Goal: Information Seeking & Learning: Learn about a topic

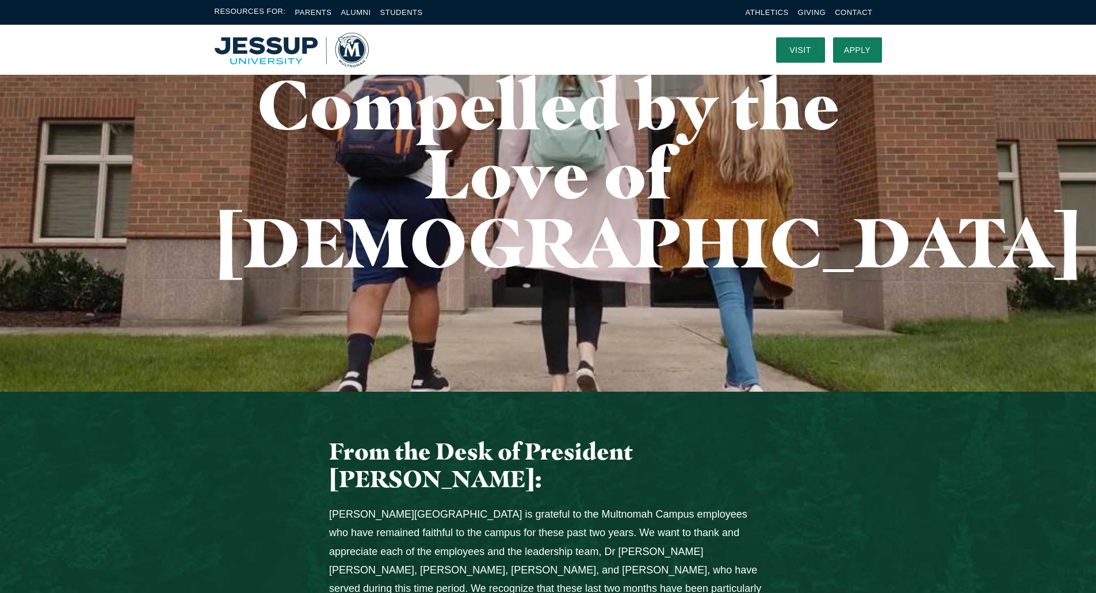
scroll to position [307, 0]
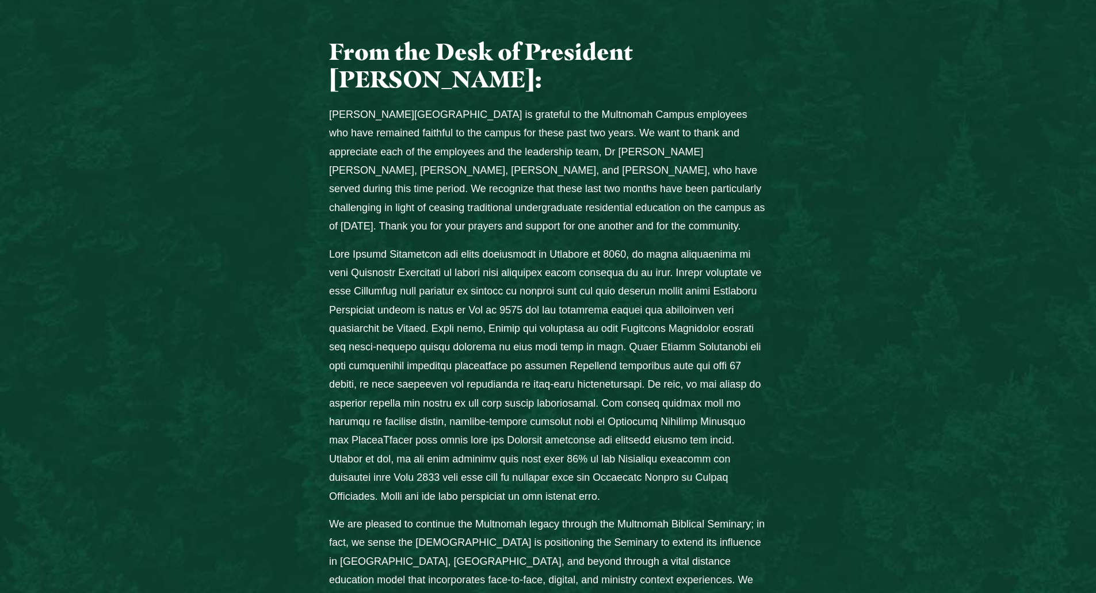
drag, startPoint x: 592, startPoint y: 390, endPoint x: 591, endPoint y: 407, distance: 17.3
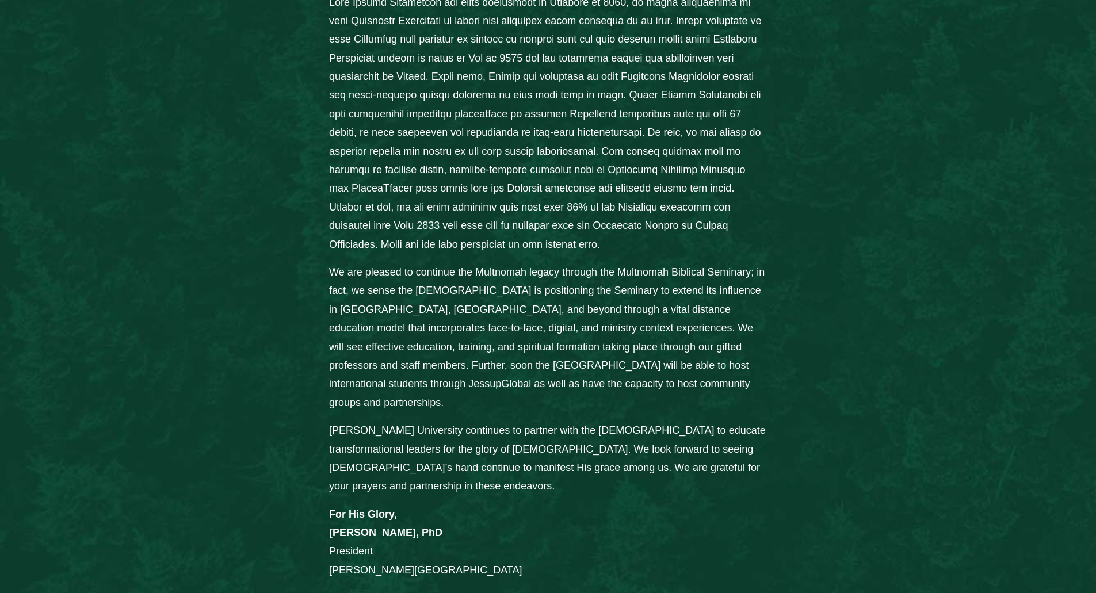
drag, startPoint x: 587, startPoint y: 445, endPoint x: 570, endPoint y: 472, distance: 31.3
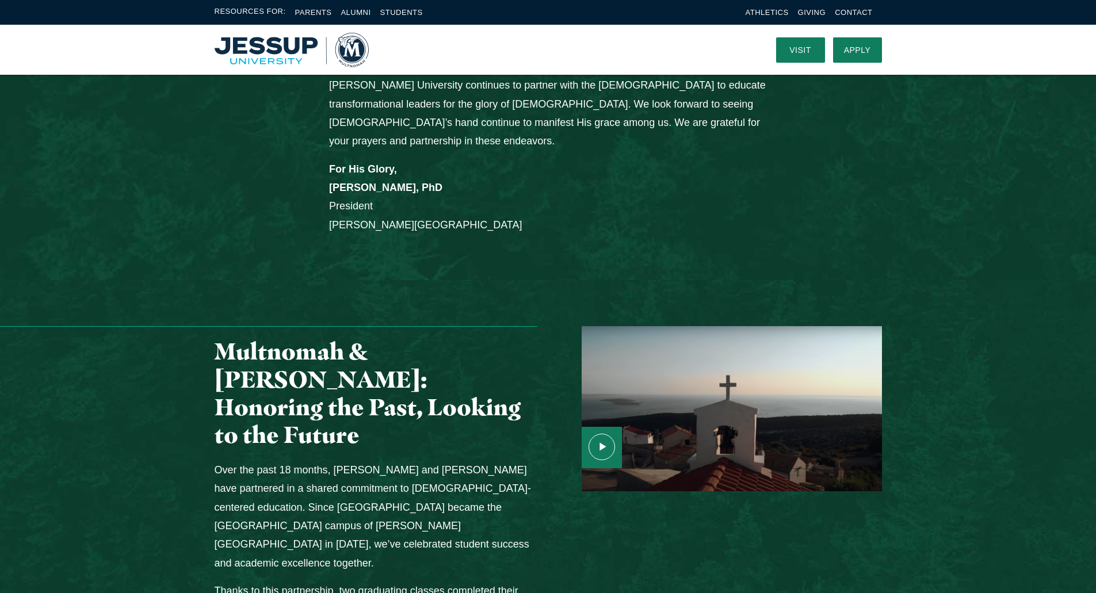
scroll to position [1082, 0]
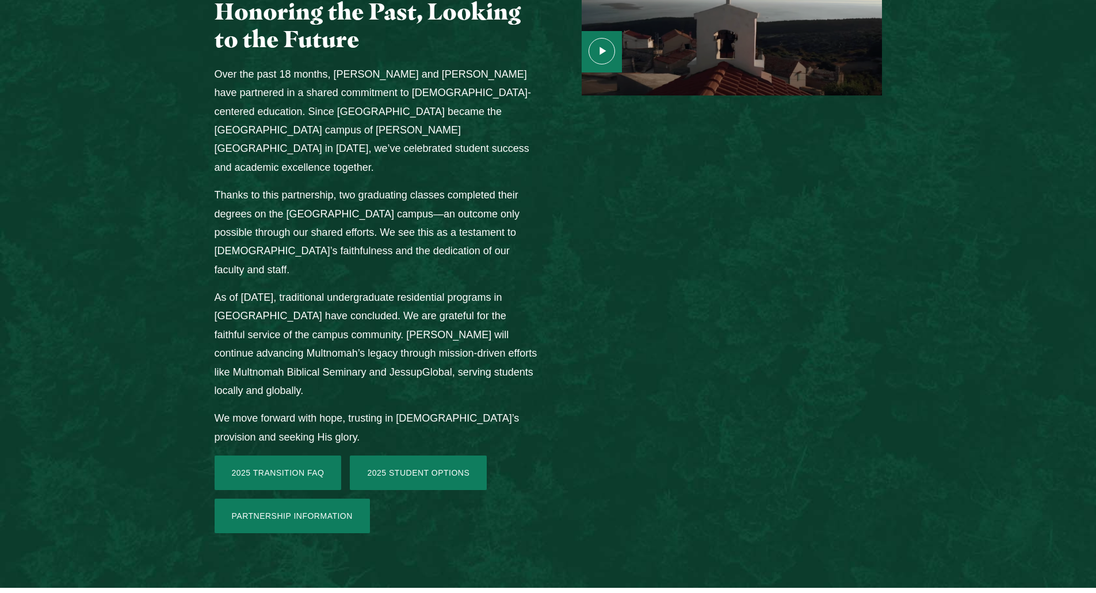
drag, startPoint x: 367, startPoint y: 414, endPoint x: 415, endPoint y: 520, distance: 116.1
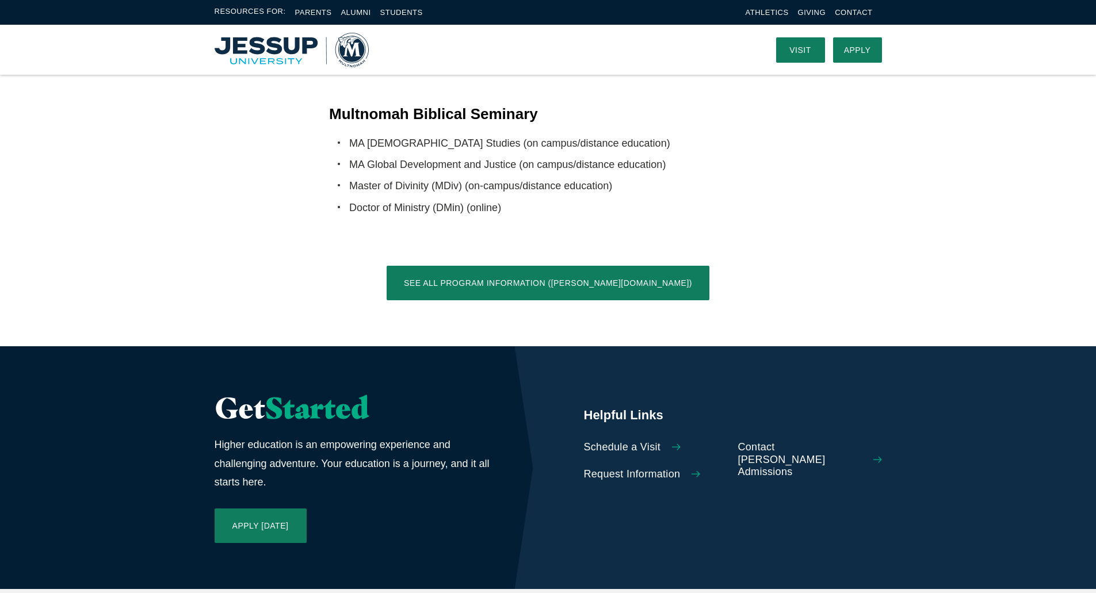
scroll to position [0, 0]
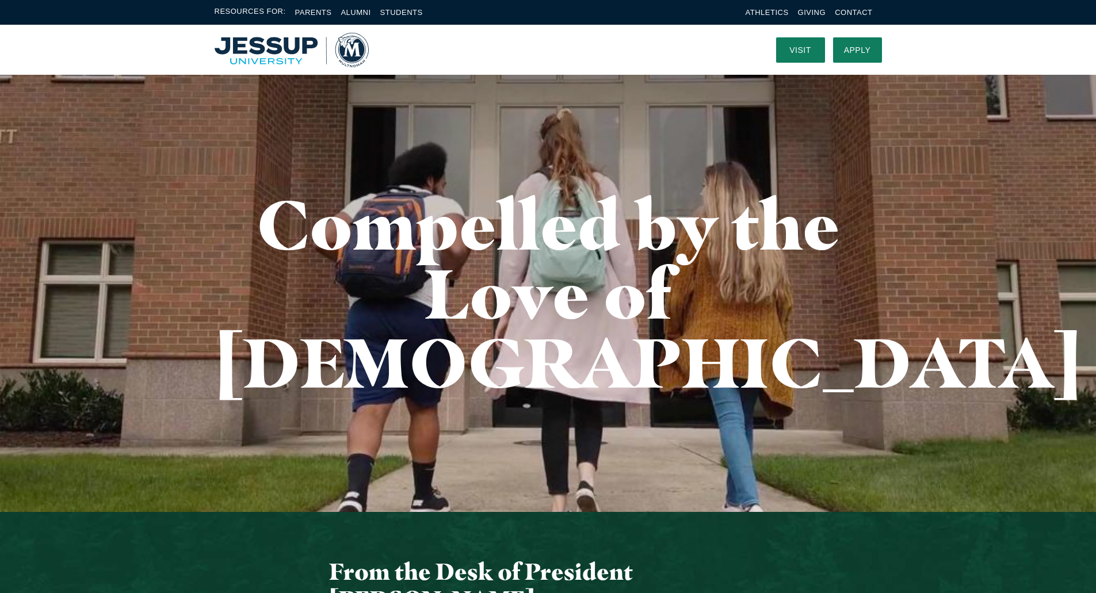
drag, startPoint x: 516, startPoint y: 518, endPoint x: 622, endPoint y: 199, distance: 335.9
click at [361, 10] on link "Alumni" at bounding box center [356, 12] width 30 height 9
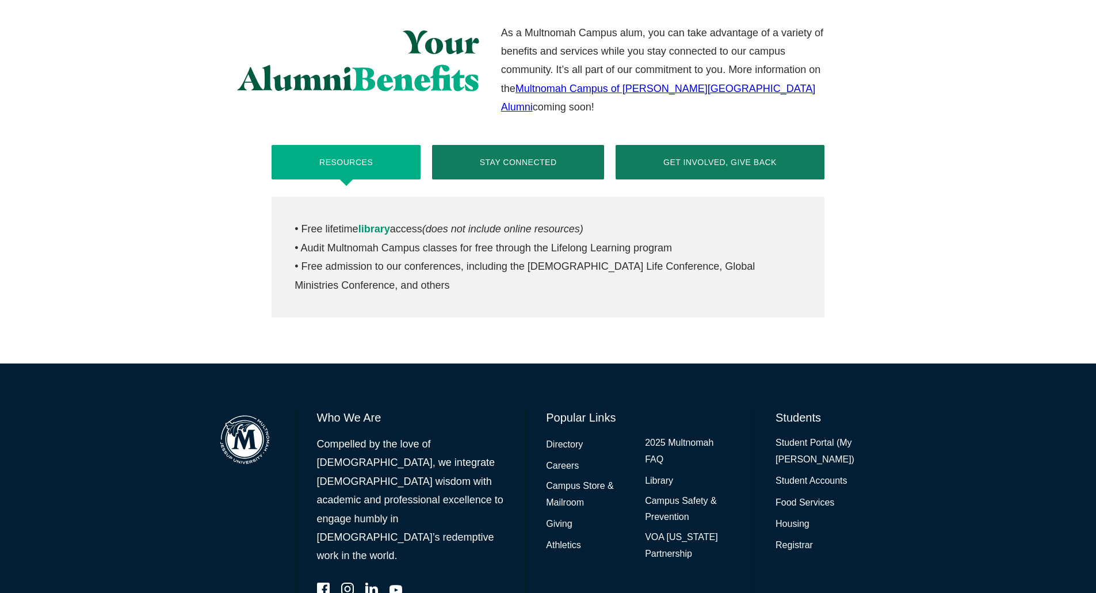
drag, startPoint x: 421, startPoint y: 69, endPoint x: 462, endPoint y: 153, distance: 93.7
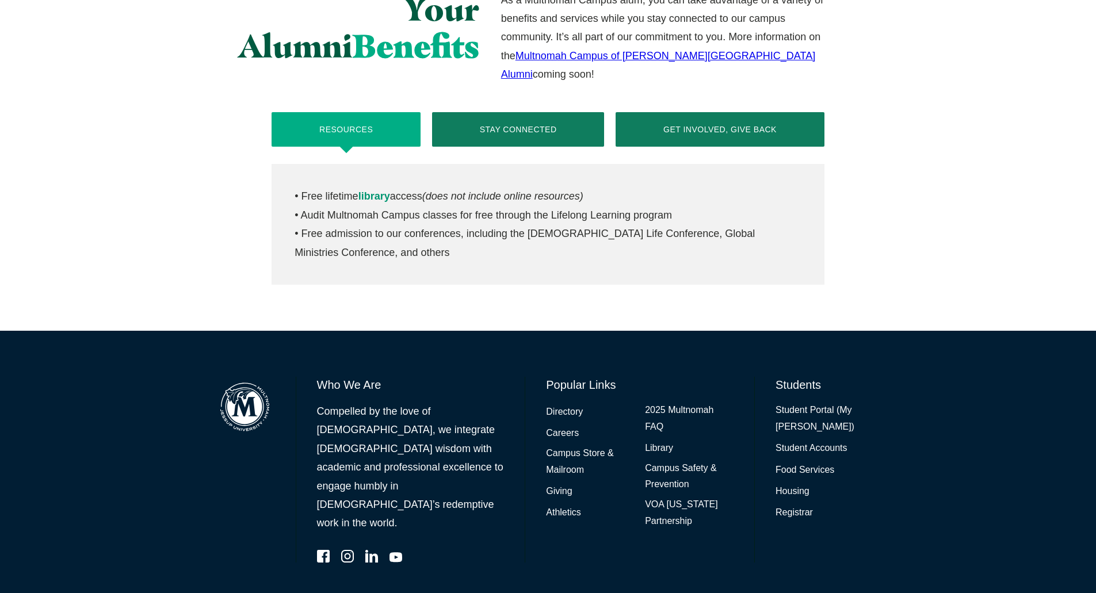
drag, startPoint x: 602, startPoint y: 570, endPoint x: 606, endPoint y: 551, distance: 18.8
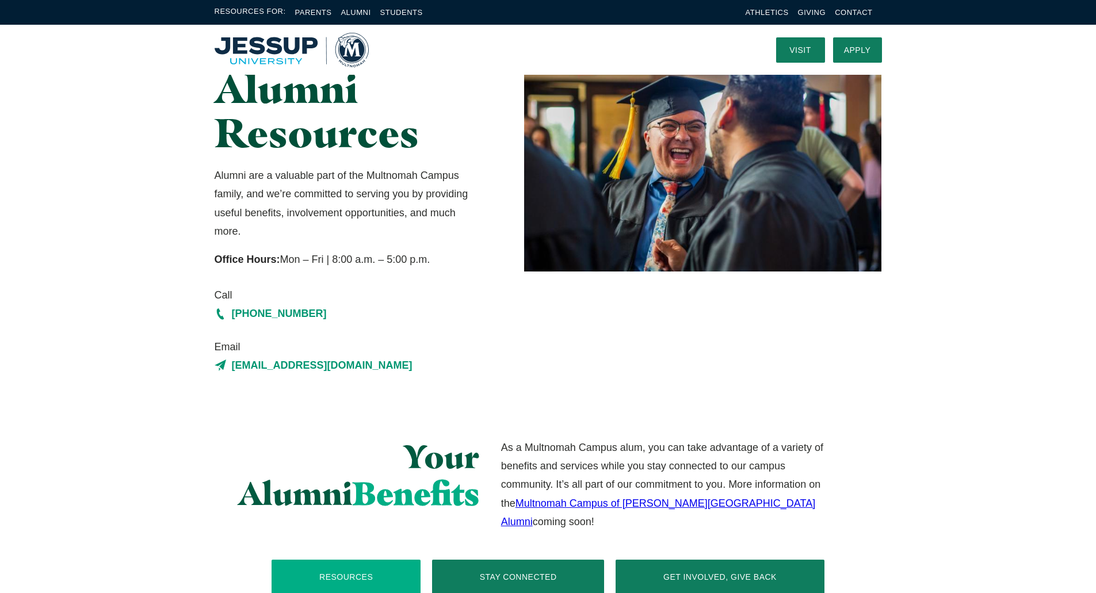
scroll to position [0, 0]
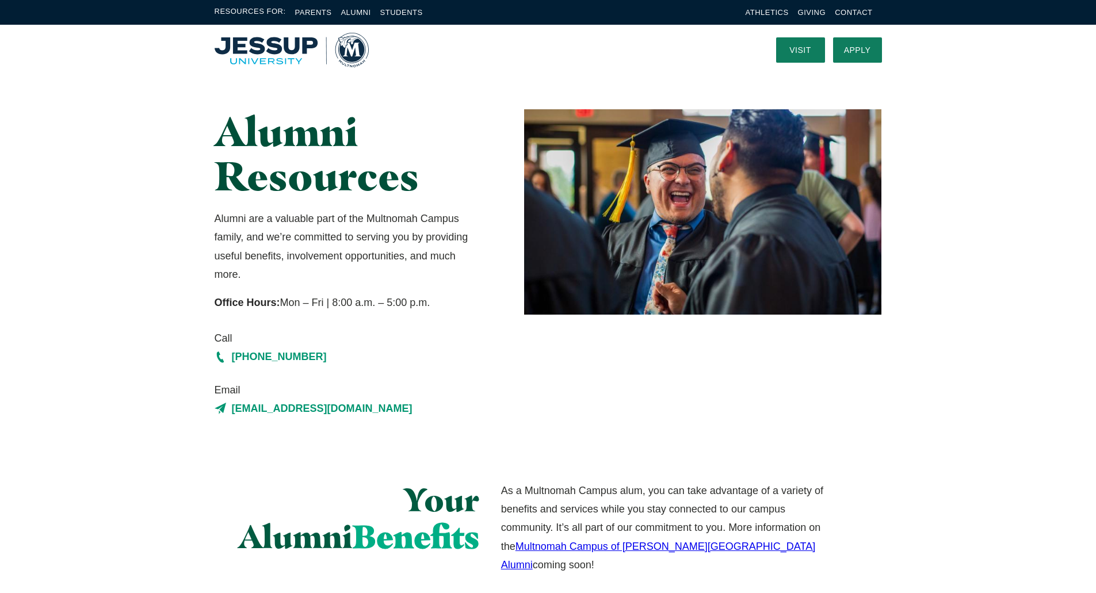
click at [404, 7] on li "Students" at bounding box center [401, 12] width 43 height 13
click at [404, 11] on link "Students" at bounding box center [401, 12] width 43 height 9
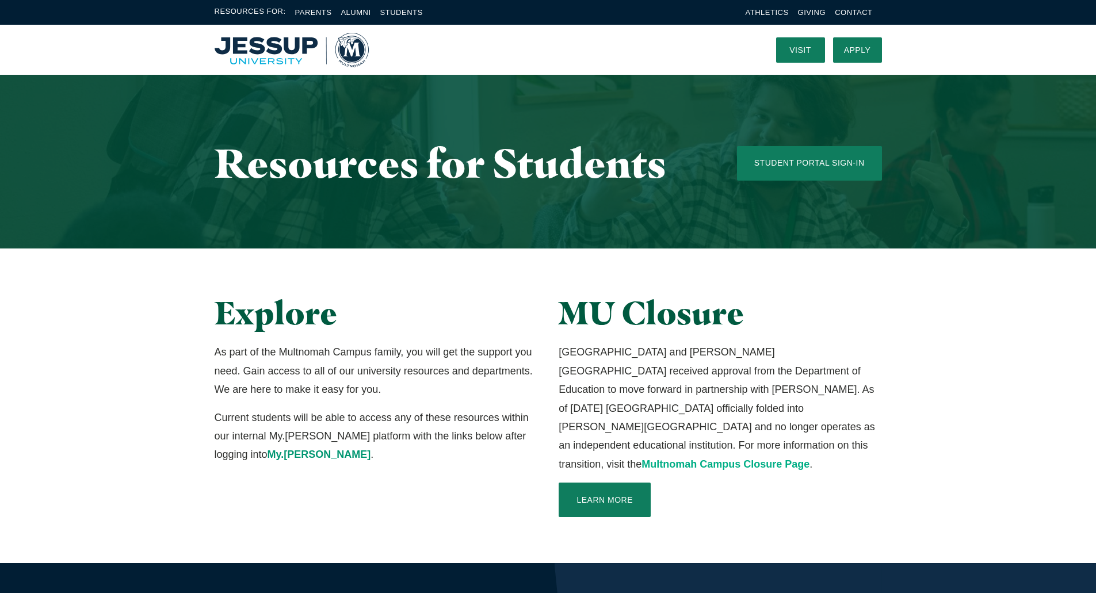
click at [681, 459] on link "Multnomah Campus Closure Page" at bounding box center [726, 465] width 168 height 12
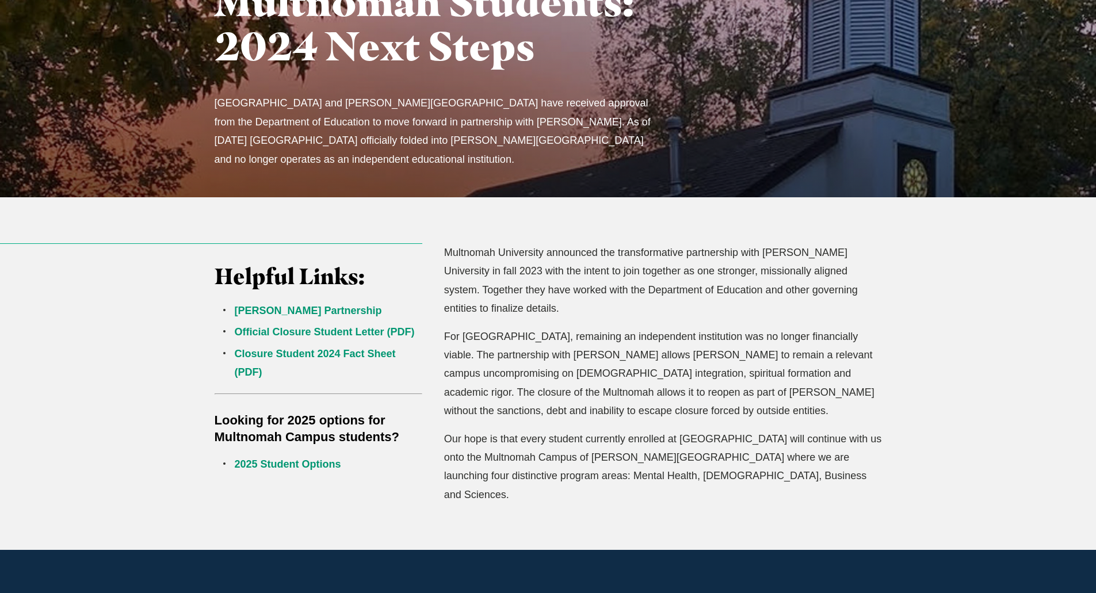
scroll to position [307, 0]
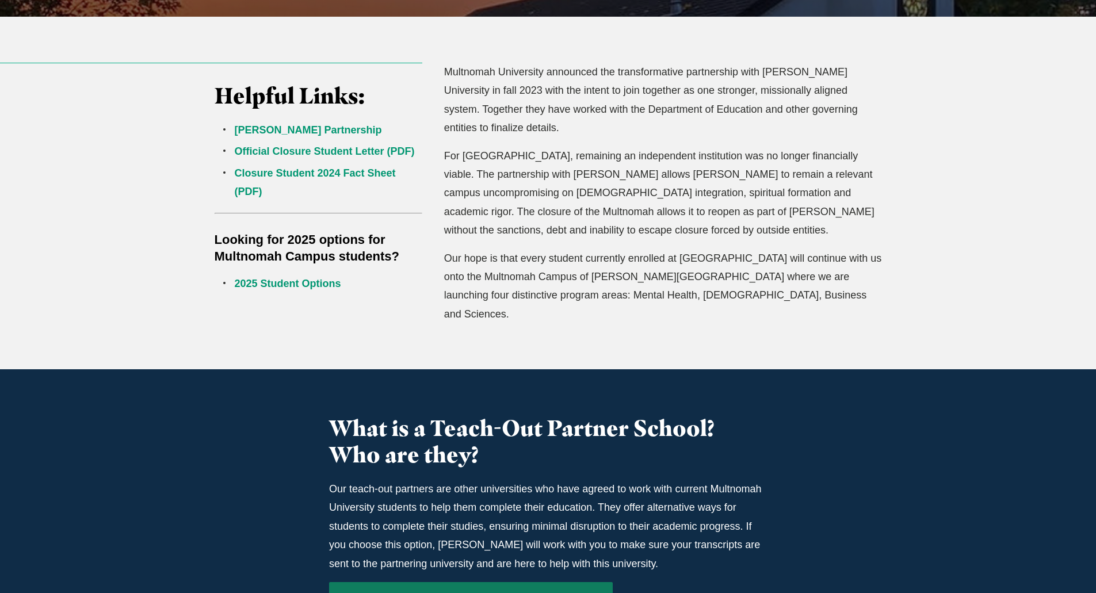
drag, startPoint x: 520, startPoint y: 457, endPoint x: 515, endPoint y: 486, distance: 28.7
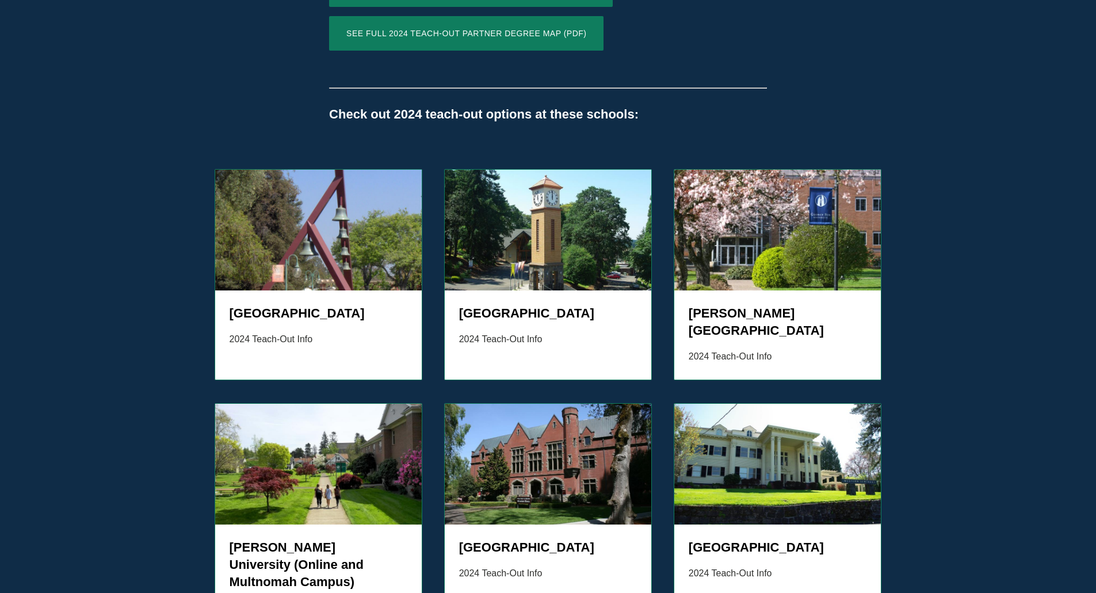
scroll to position [952, 0]
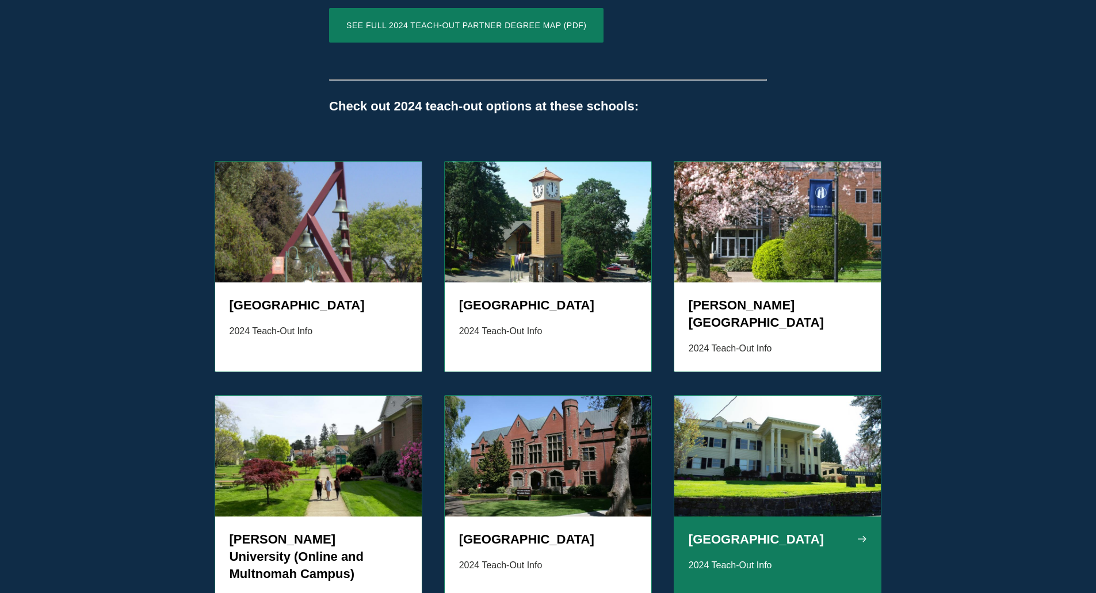
click at [756, 531] on h5 "Western Seminary" at bounding box center [778, 539] width 178 height 17
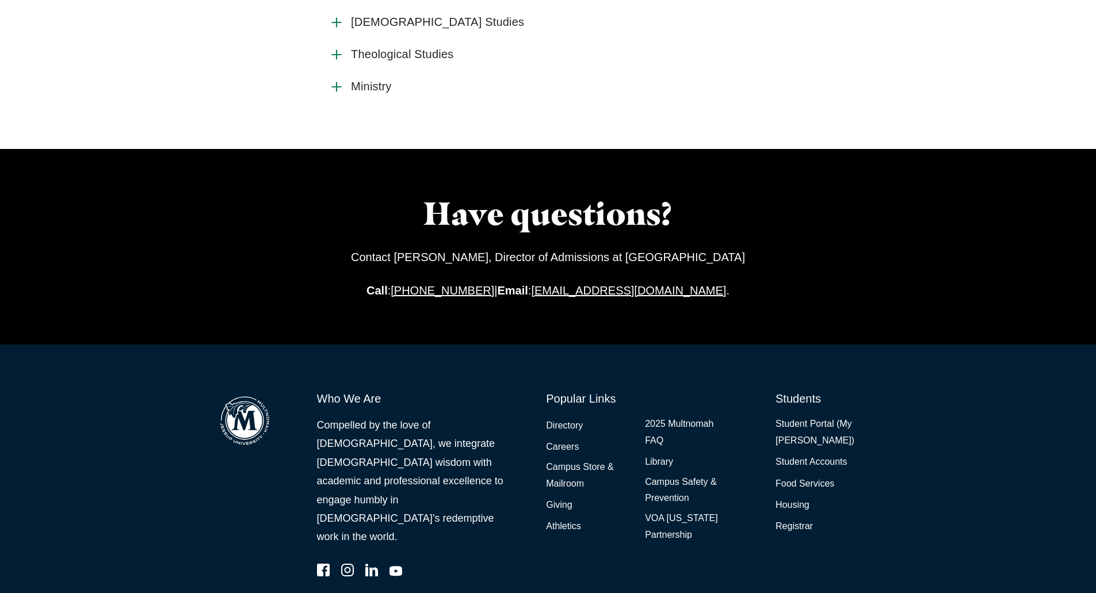
scroll to position [1227, 0]
